Goal: Information Seeking & Learning: Learn about a topic

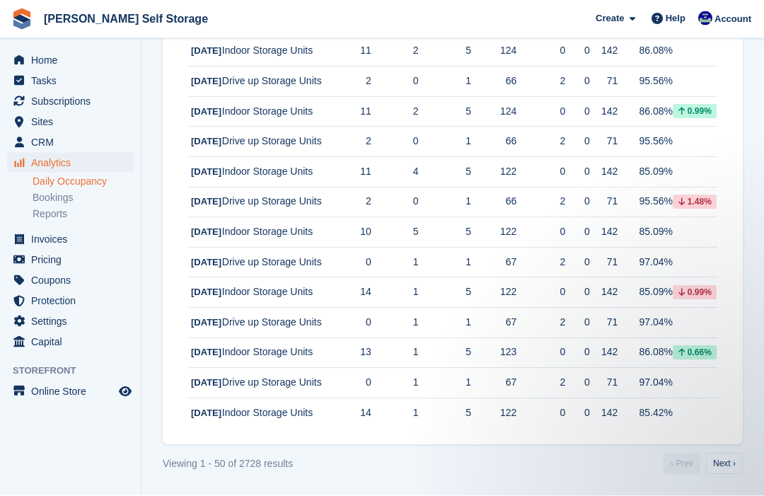
scroll to position [1894, 0]
click at [716, 475] on link "Next ›" at bounding box center [724, 463] width 37 height 21
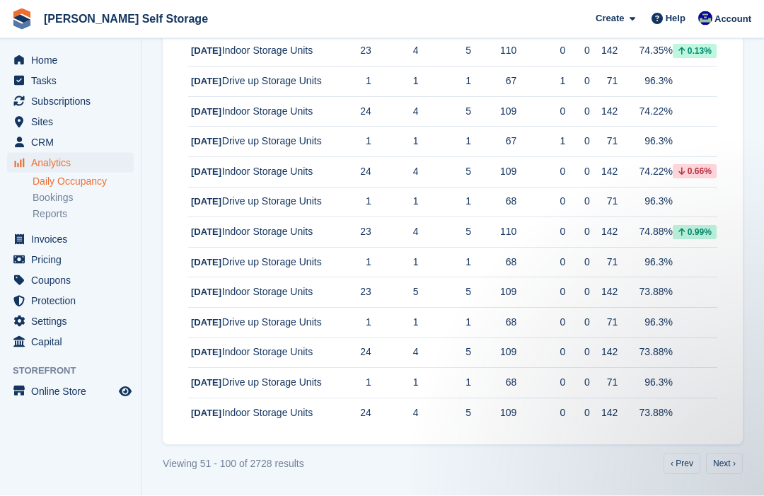
scroll to position [1968, 0]
click at [724, 475] on link "Next ›" at bounding box center [724, 463] width 37 height 21
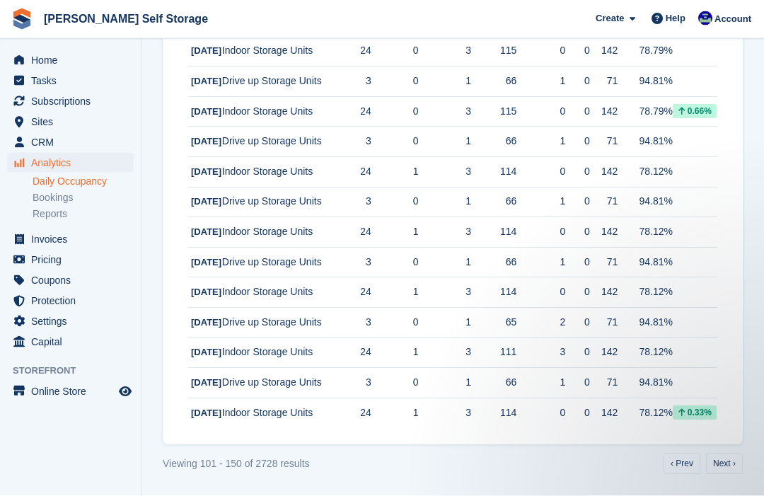
scroll to position [1864, 0]
click at [721, 475] on link "Next ›" at bounding box center [724, 463] width 37 height 21
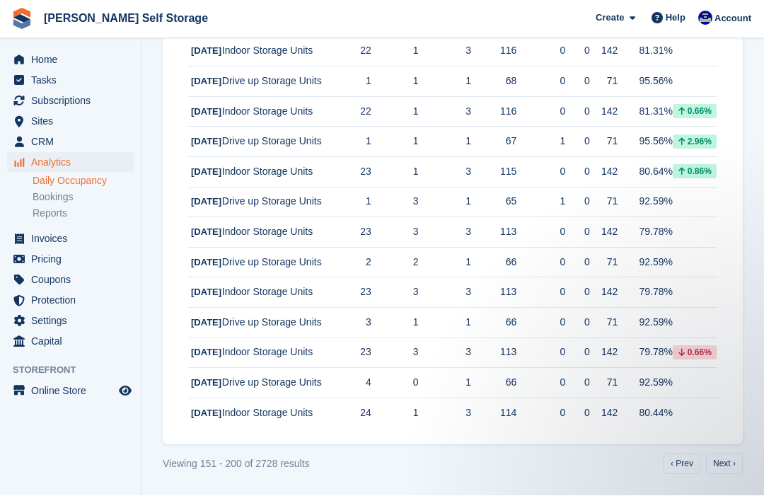
click at [716, 475] on link "Next ›" at bounding box center [724, 463] width 37 height 21
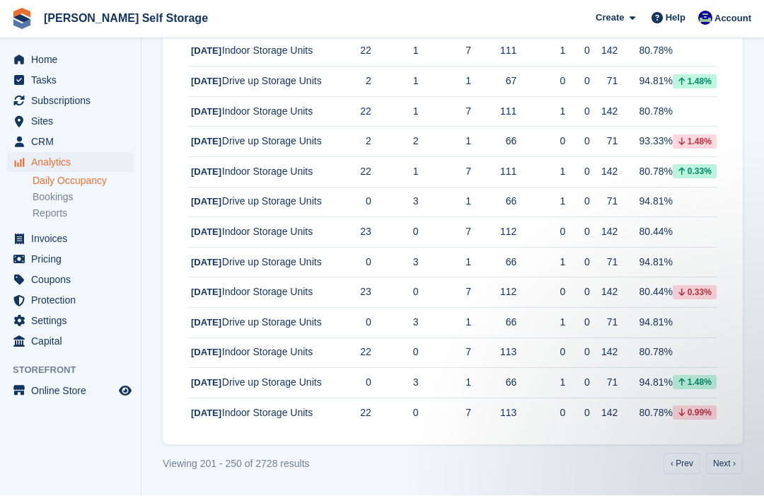
click at [718, 475] on link "Next ›" at bounding box center [724, 463] width 37 height 21
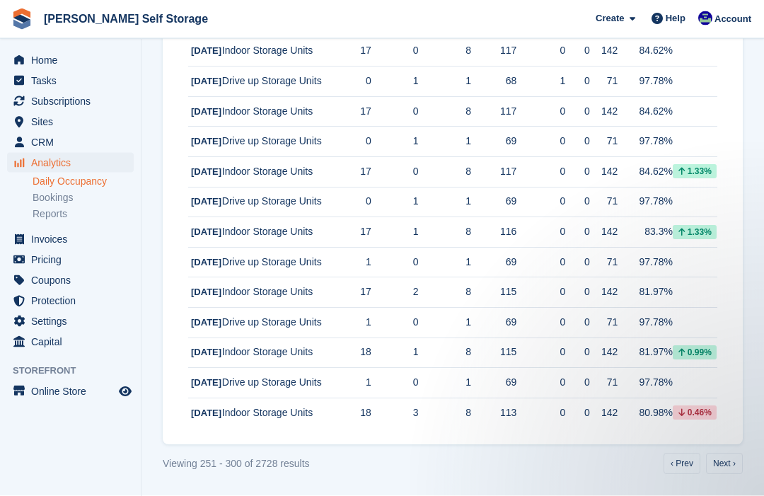
scroll to position [1894, 0]
click at [726, 475] on link "Next ›" at bounding box center [724, 463] width 37 height 21
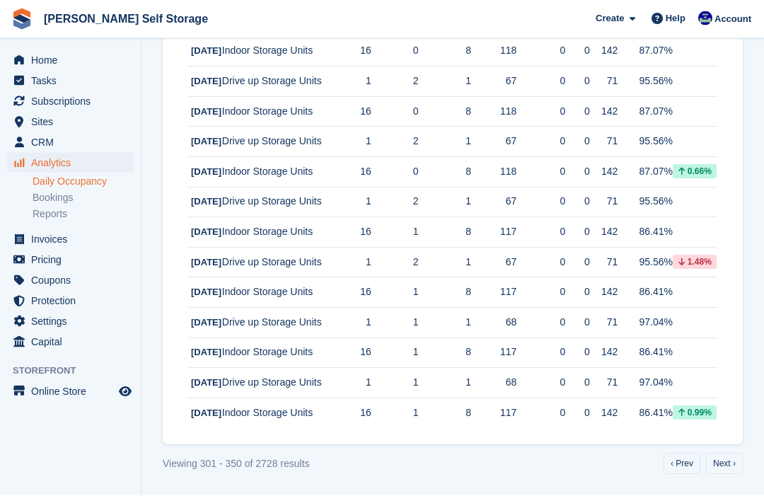
scroll to position [1909, 0]
click at [719, 475] on link "Next ›" at bounding box center [724, 463] width 37 height 21
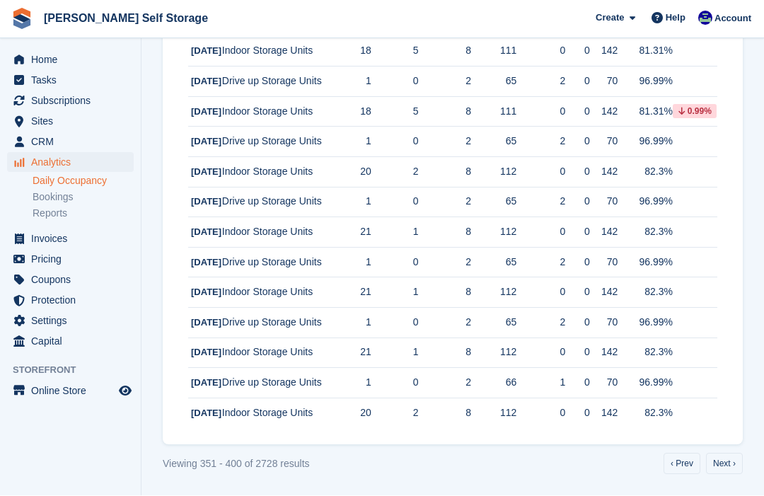
click at [725, 475] on link "Next ›" at bounding box center [724, 463] width 37 height 21
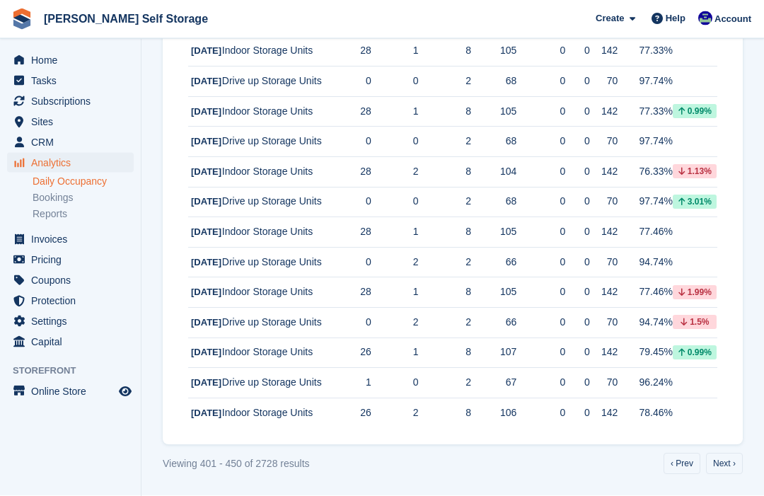
scroll to position [1879, 0]
click at [724, 475] on link "Next ›" at bounding box center [724, 463] width 37 height 21
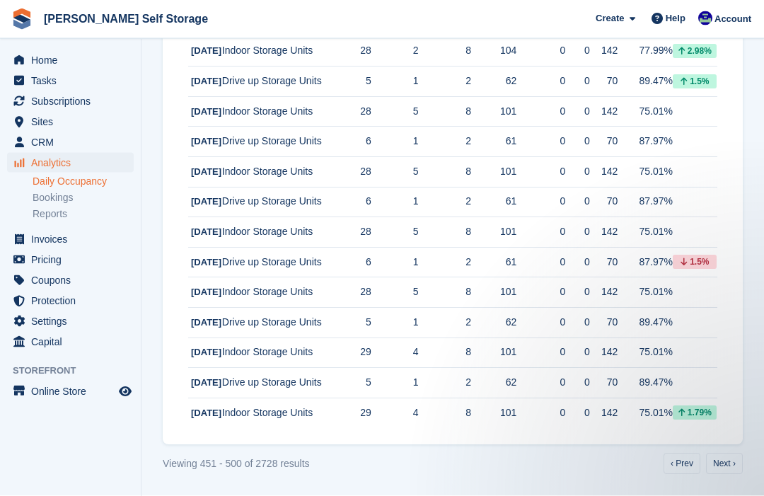
scroll to position [1909, 0]
click at [720, 475] on link "Next ›" at bounding box center [724, 463] width 37 height 21
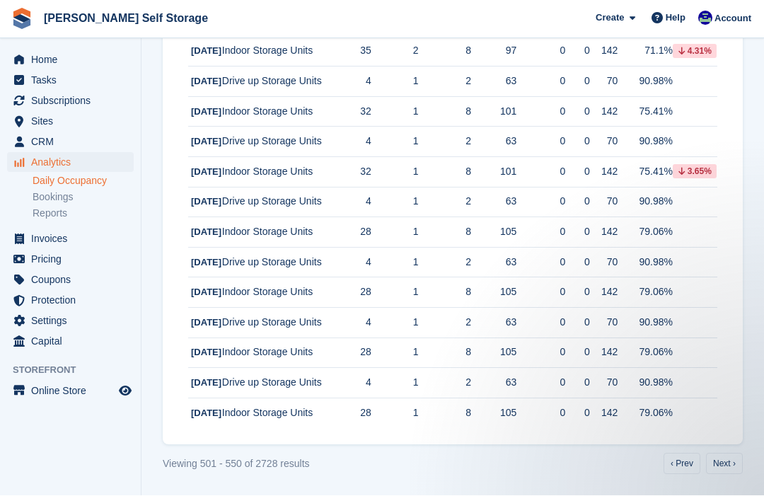
click at [724, 475] on link "Next ›" at bounding box center [724, 463] width 37 height 21
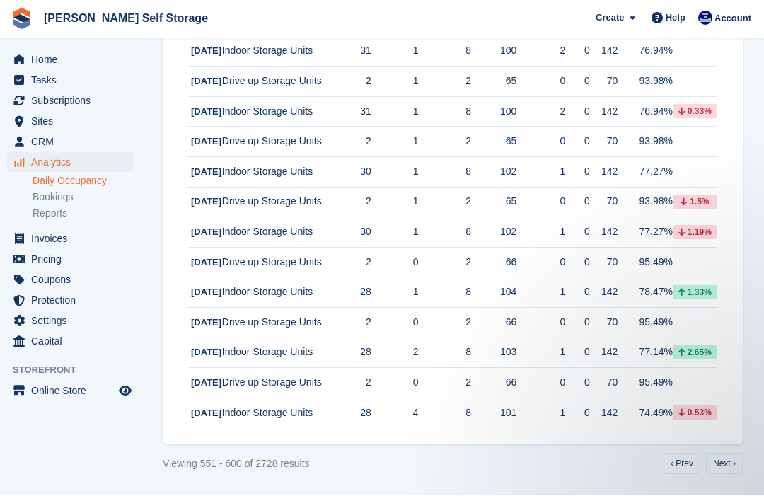
click at [721, 475] on link "Next ›" at bounding box center [724, 463] width 37 height 21
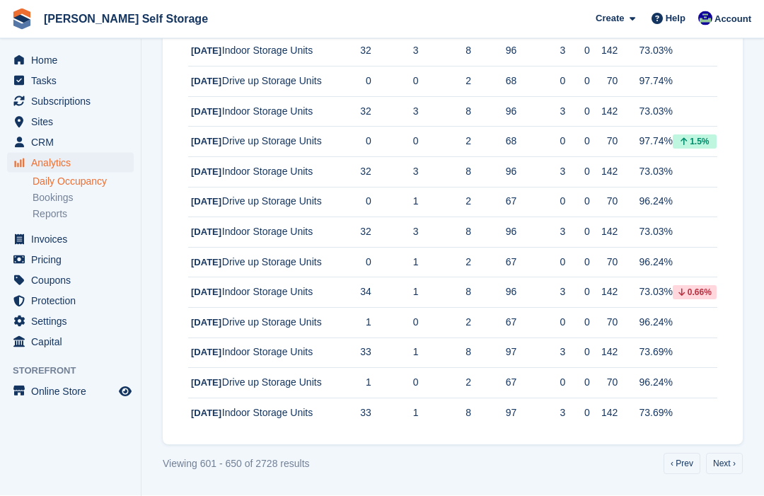
scroll to position [2102, 0]
click at [720, 475] on link "Next ›" at bounding box center [724, 463] width 37 height 21
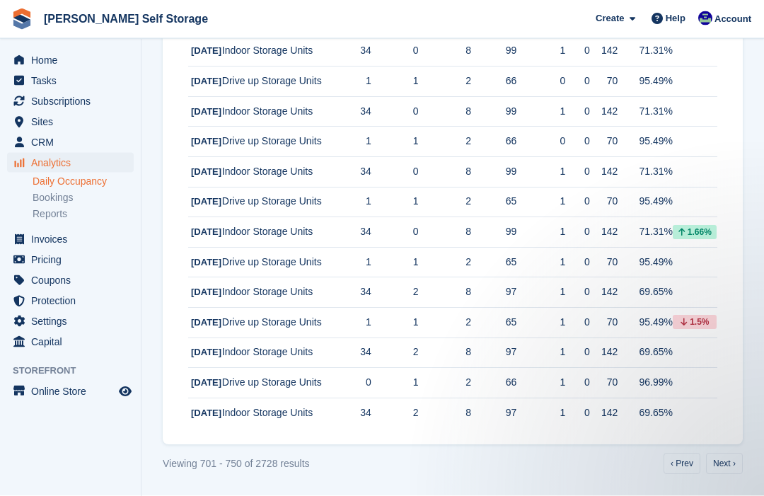
scroll to position [2102, 0]
click at [724, 475] on link "Next ›" at bounding box center [724, 463] width 37 height 21
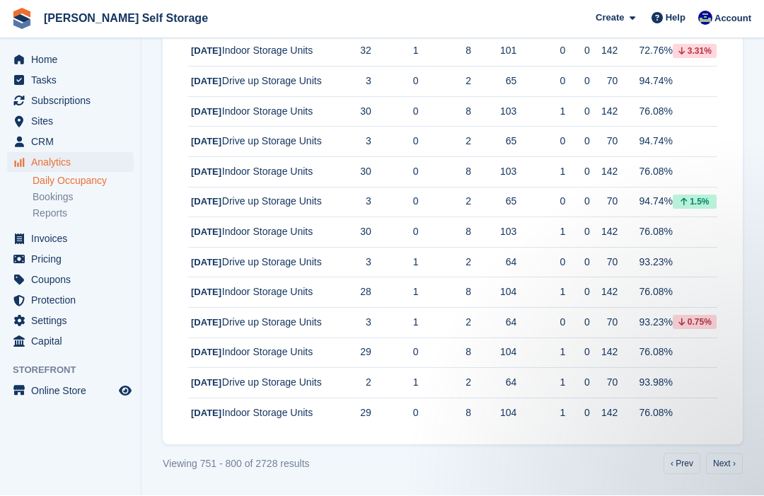
click at [719, 475] on link "Next ›" at bounding box center [724, 463] width 37 height 21
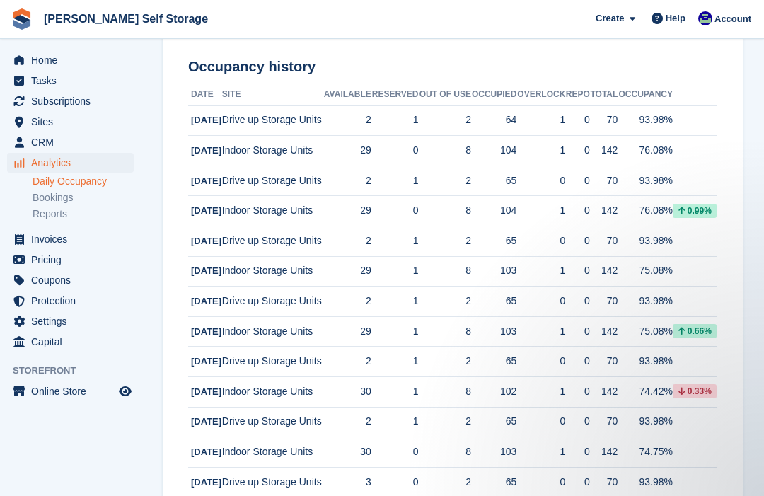
scroll to position [173, 0]
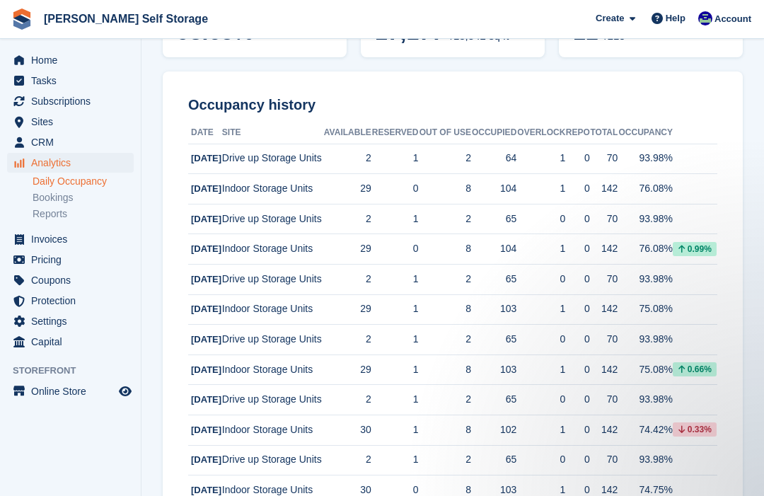
click at [47, 158] on span "Analytics" at bounding box center [73, 163] width 85 height 20
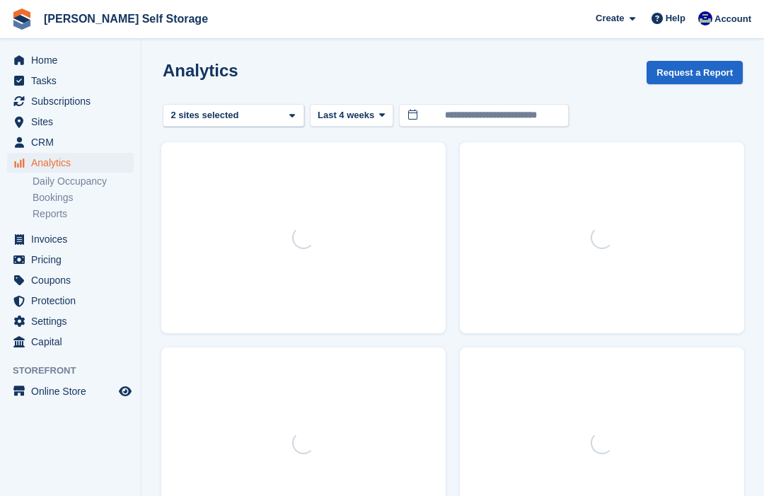
click at [53, 184] on link "Daily Occupancy" at bounding box center [83, 181] width 101 height 13
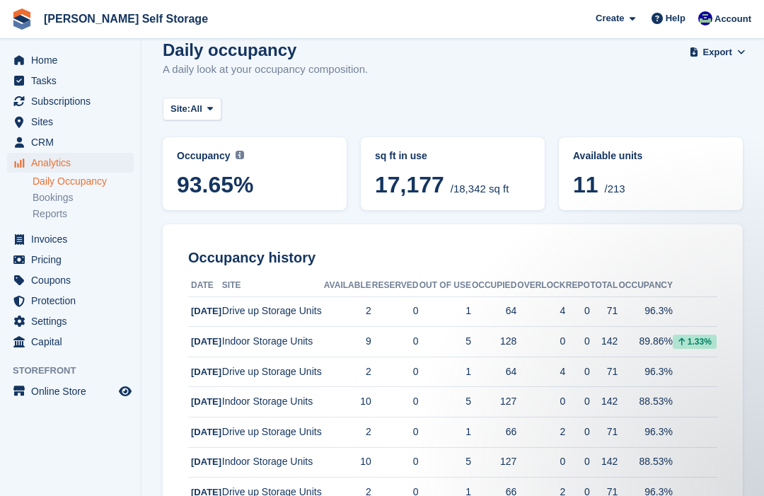
click at [52, 162] on span "Analytics" at bounding box center [73, 163] width 85 height 20
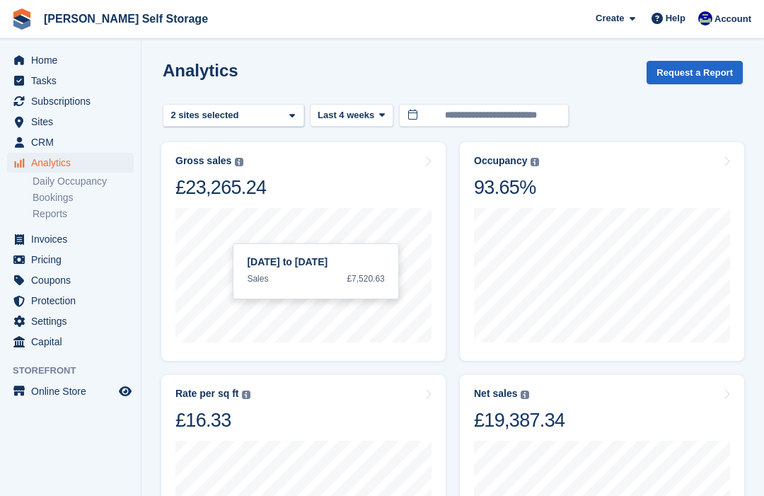
click at [325, 402] on div "Rate per sq ft Annualized storage revenue (after discounts, excluding tax) divi…" at bounding box center [303, 410] width 256 height 45
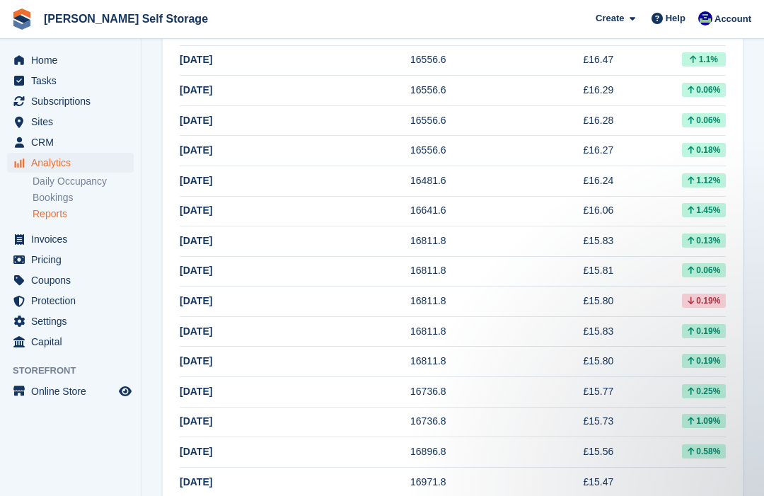
scroll to position [747, 0]
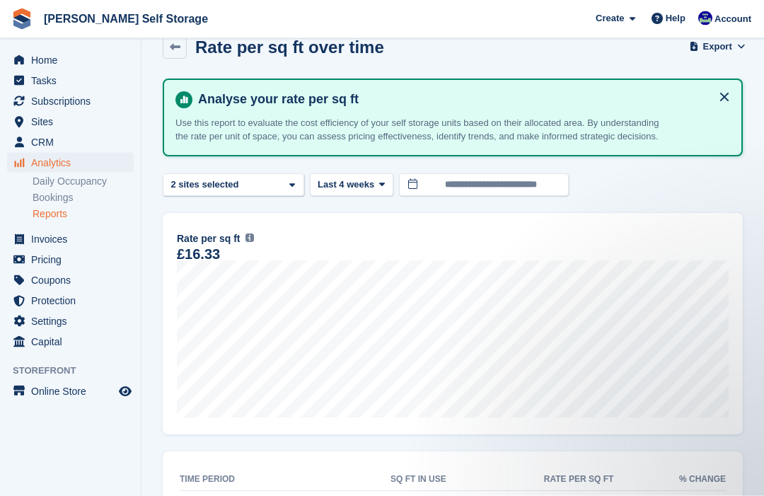
scroll to position [0, 0]
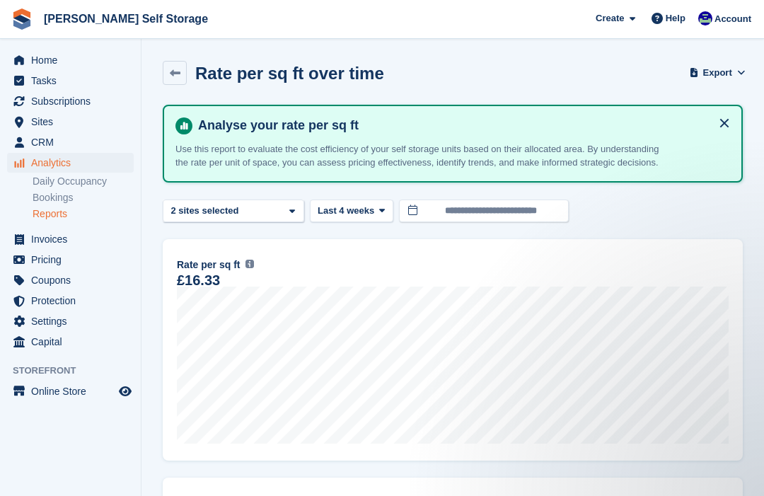
click at [286, 218] on div "Indoor Storage Units 2 sites selected" at bounding box center [233, 210] width 141 height 23
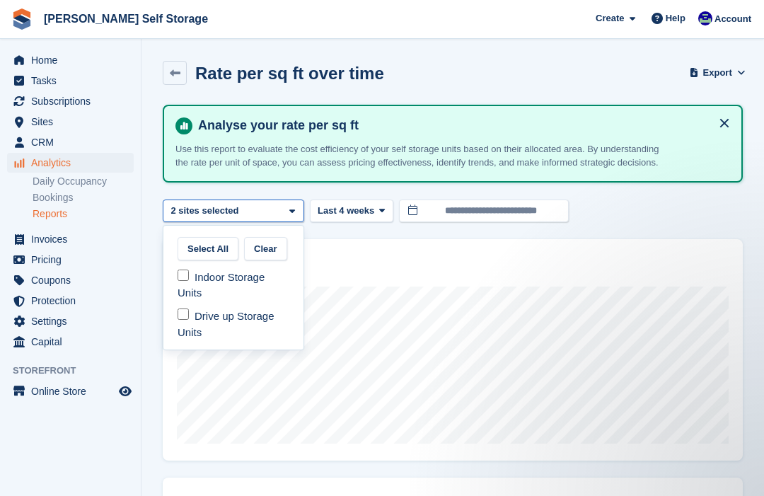
click at [175, 325] on div "Drive up Storage Units" at bounding box center [233, 324] width 129 height 39
select select "***"
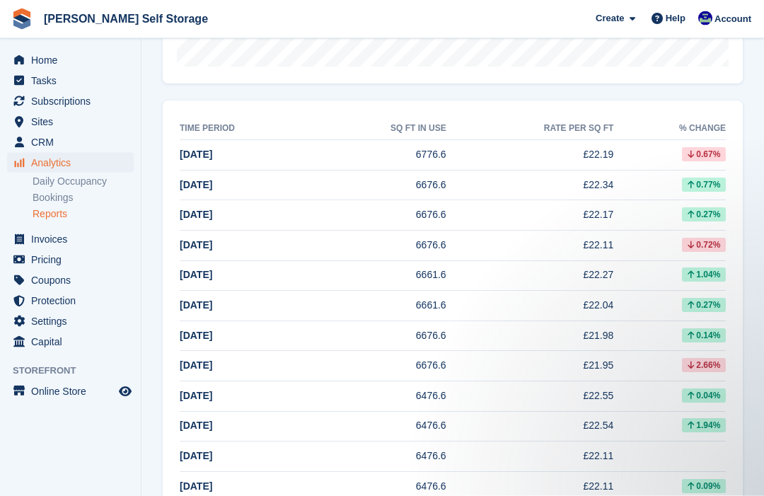
scroll to position [378, 0]
